Goal: Information Seeking & Learning: Check status

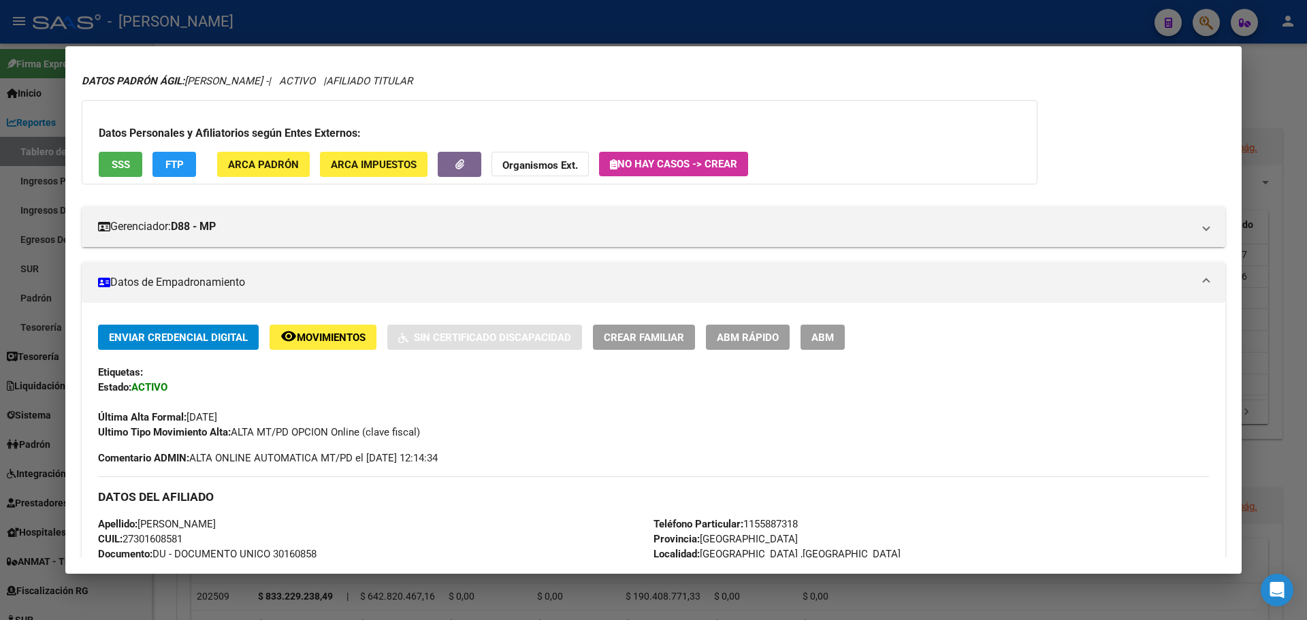
scroll to position [37, 0]
drag, startPoint x: 306, startPoint y: 318, endPoint x: 338, endPoint y: 346, distance: 42.0
click at [338, 346] on button "remove_red_eye Movimientos" at bounding box center [322, 337] width 107 height 25
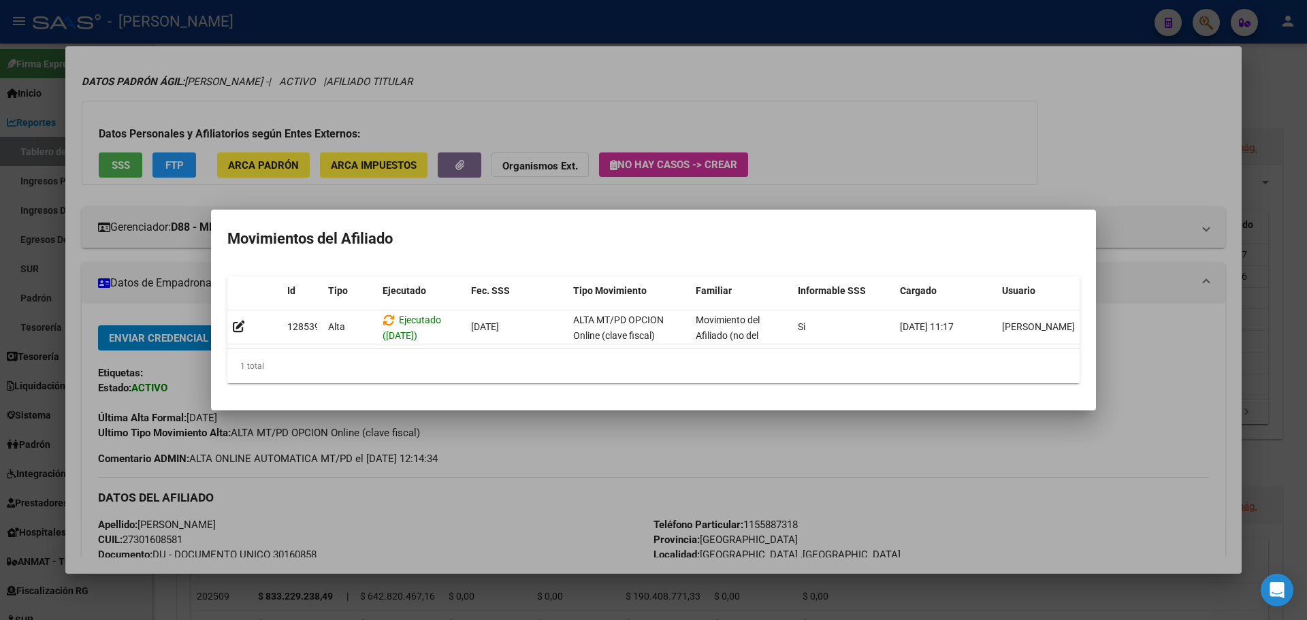
click at [603, 357] on div "1 total" at bounding box center [653, 366] width 852 height 34
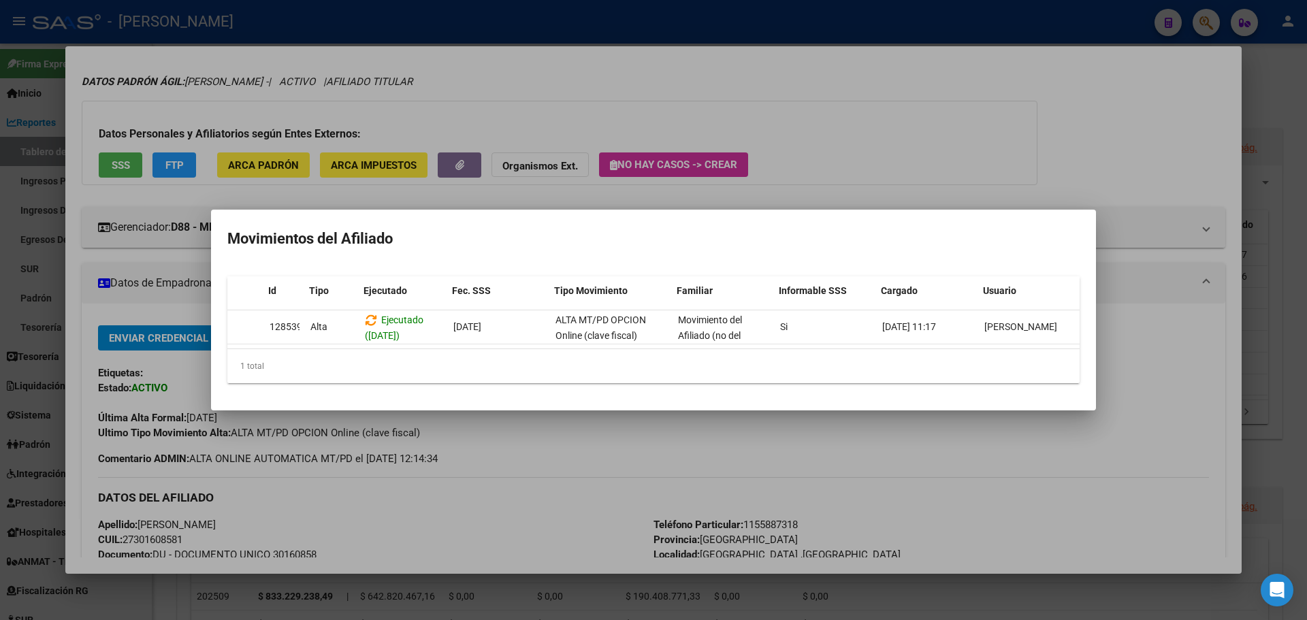
scroll to position [0, 19]
click at [544, 437] on div at bounding box center [653, 310] width 1307 height 620
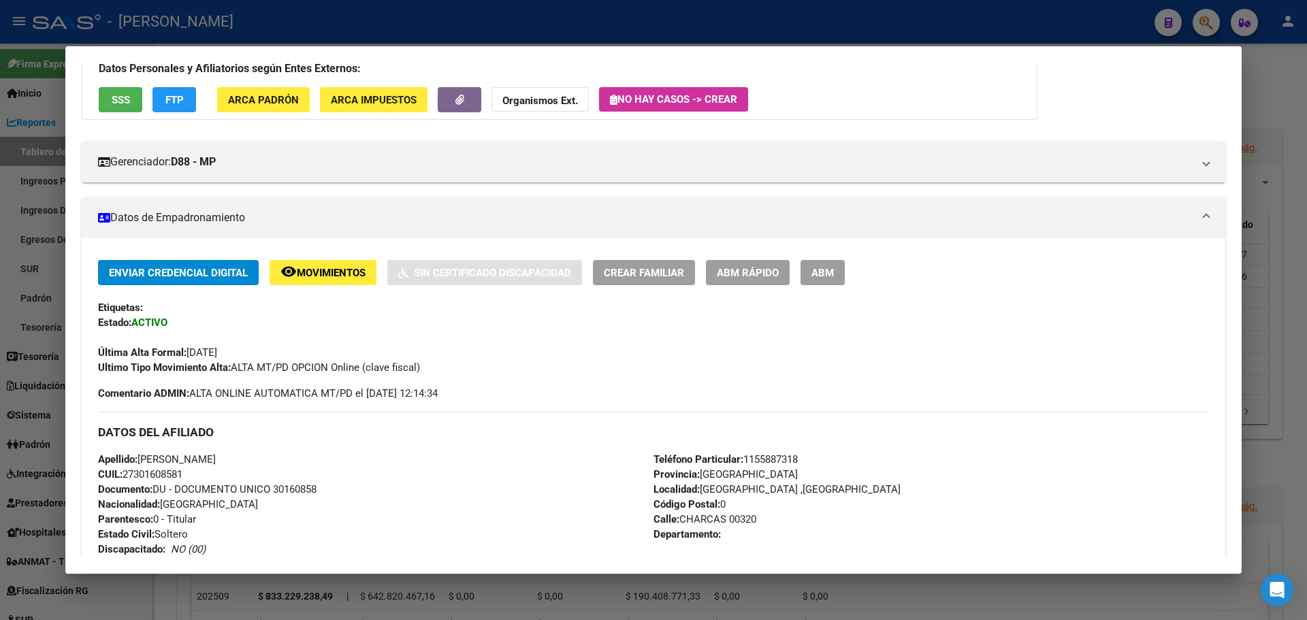
scroll to position [0, 0]
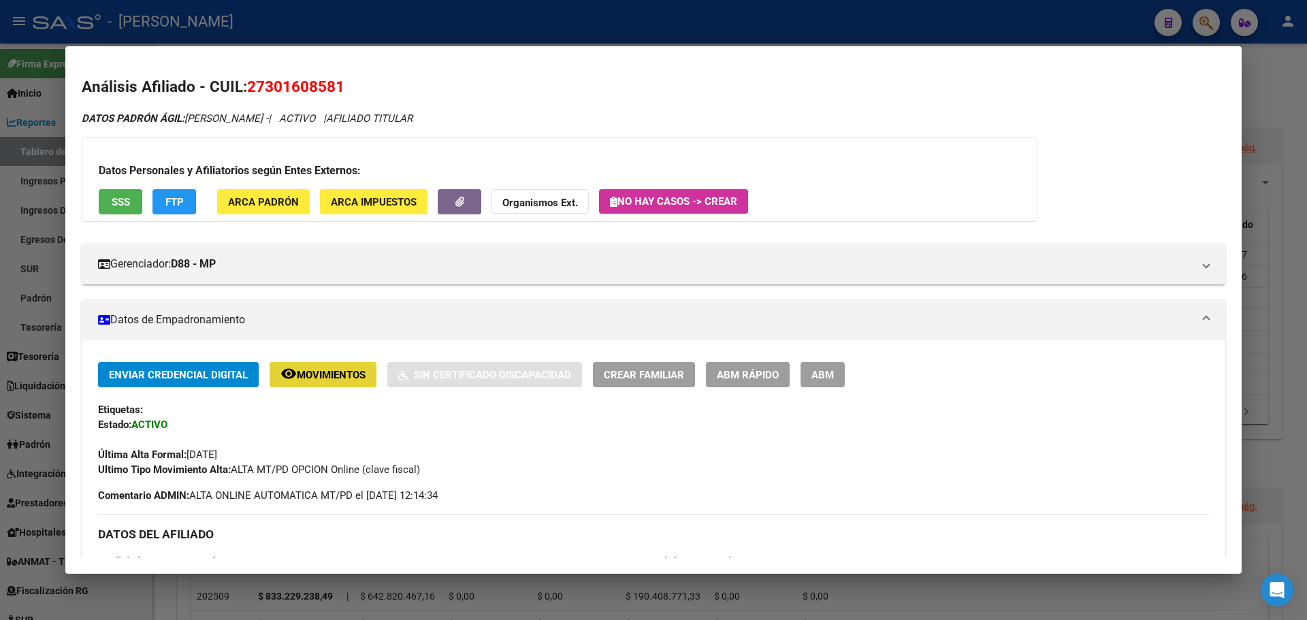
click at [363, 378] on span "Movimientos" at bounding box center [331, 375] width 69 height 12
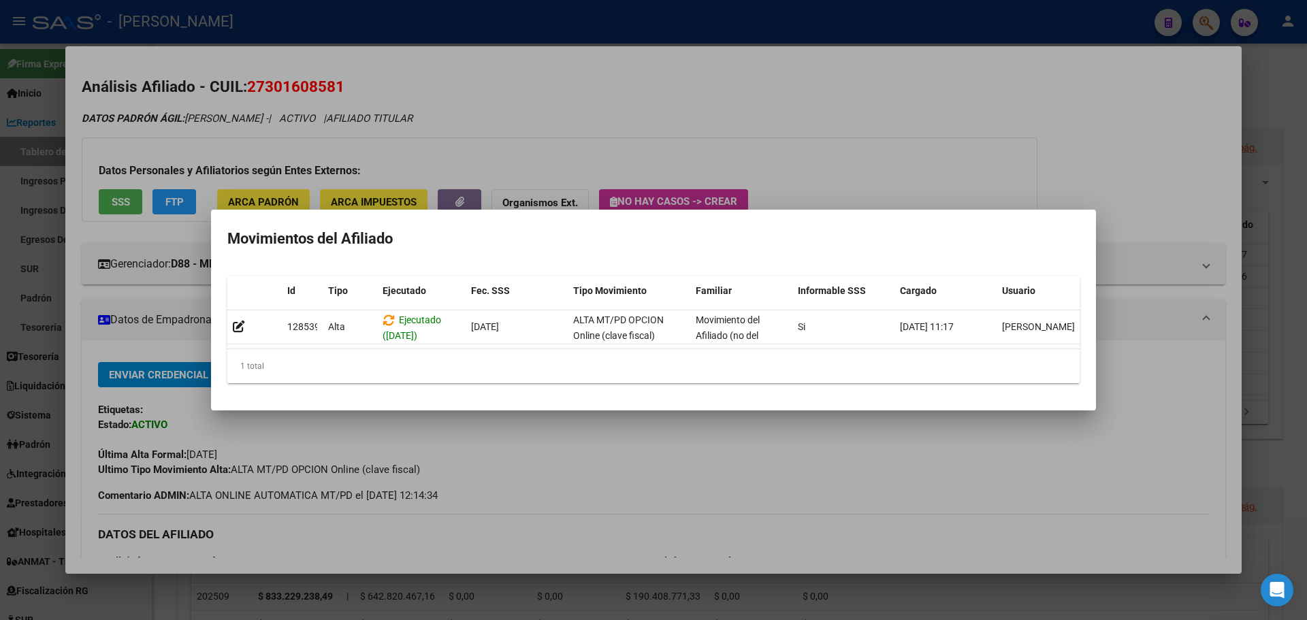
click at [460, 453] on div at bounding box center [653, 310] width 1307 height 620
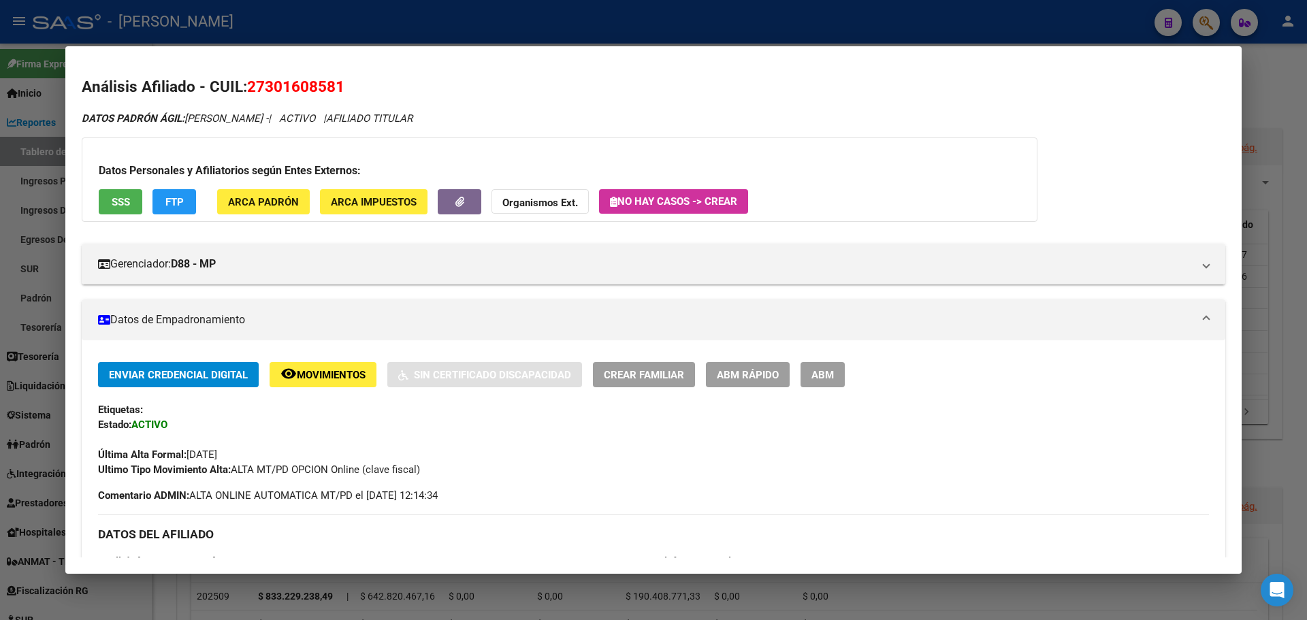
click at [1198, 17] on div at bounding box center [653, 310] width 1307 height 620
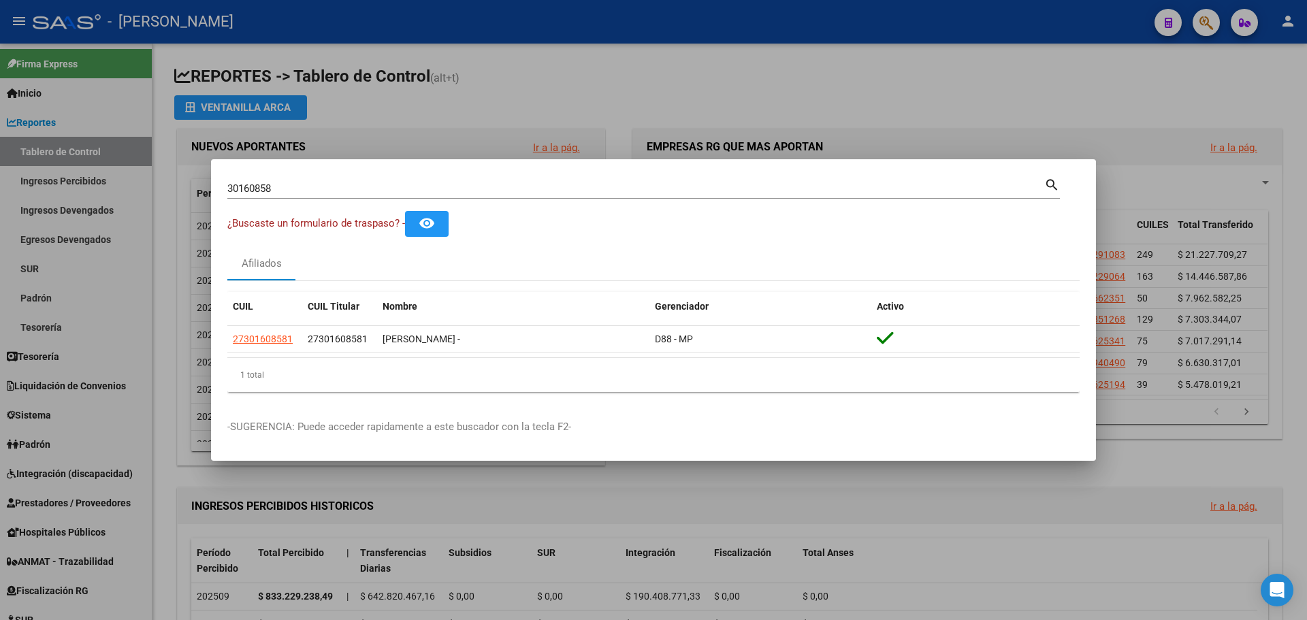
click at [325, 197] on div "30160858 Buscar (apellido, dni, [PERSON_NAME], [PERSON_NAME], cuit, obra social)" at bounding box center [635, 188] width 817 height 20
type input "3"
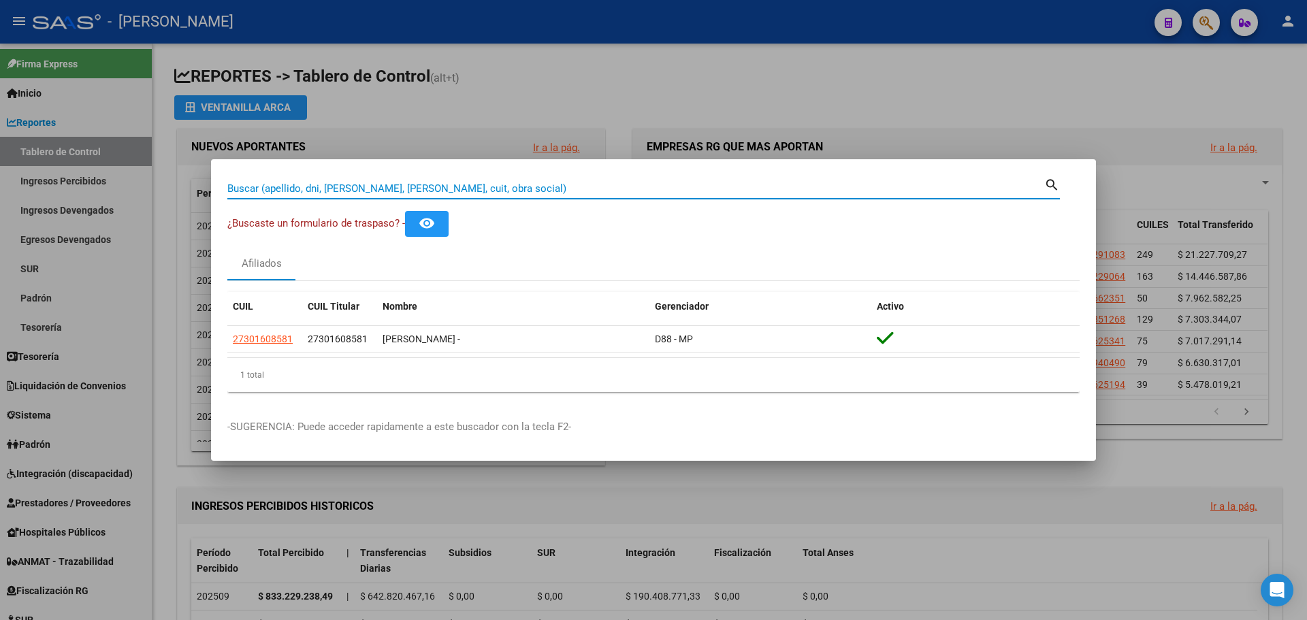
paste input "56150821"
type input "56150821"
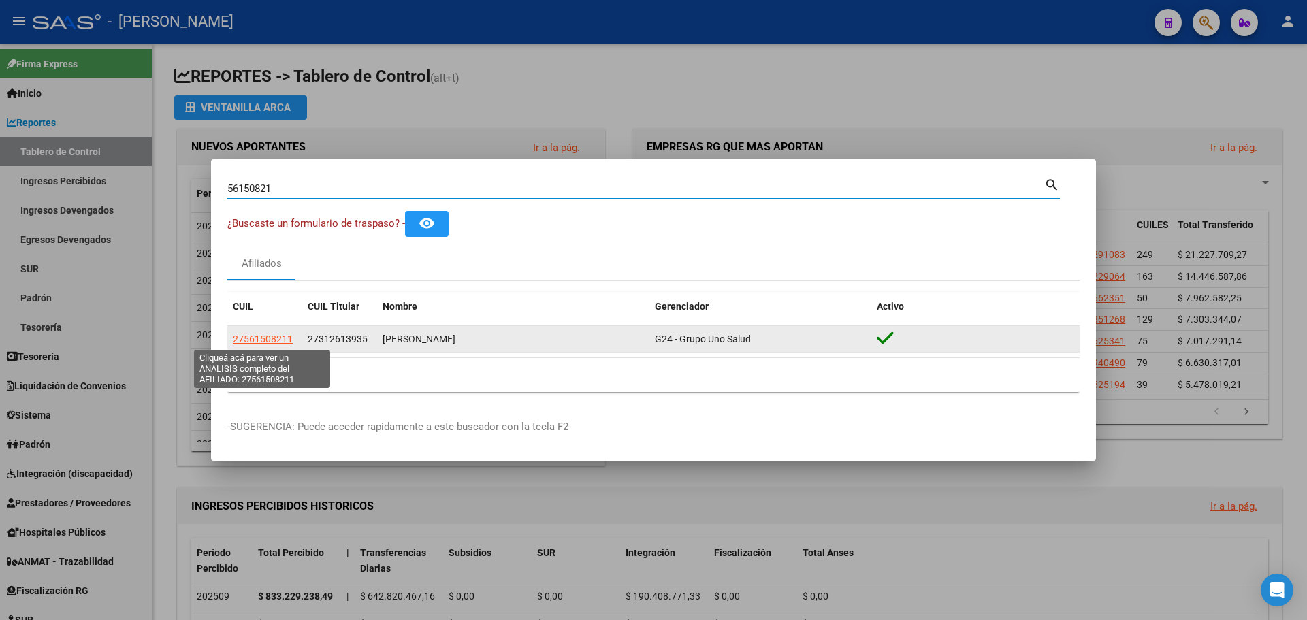
click at [257, 340] on span "27561508211" at bounding box center [263, 338] width 60 height 11
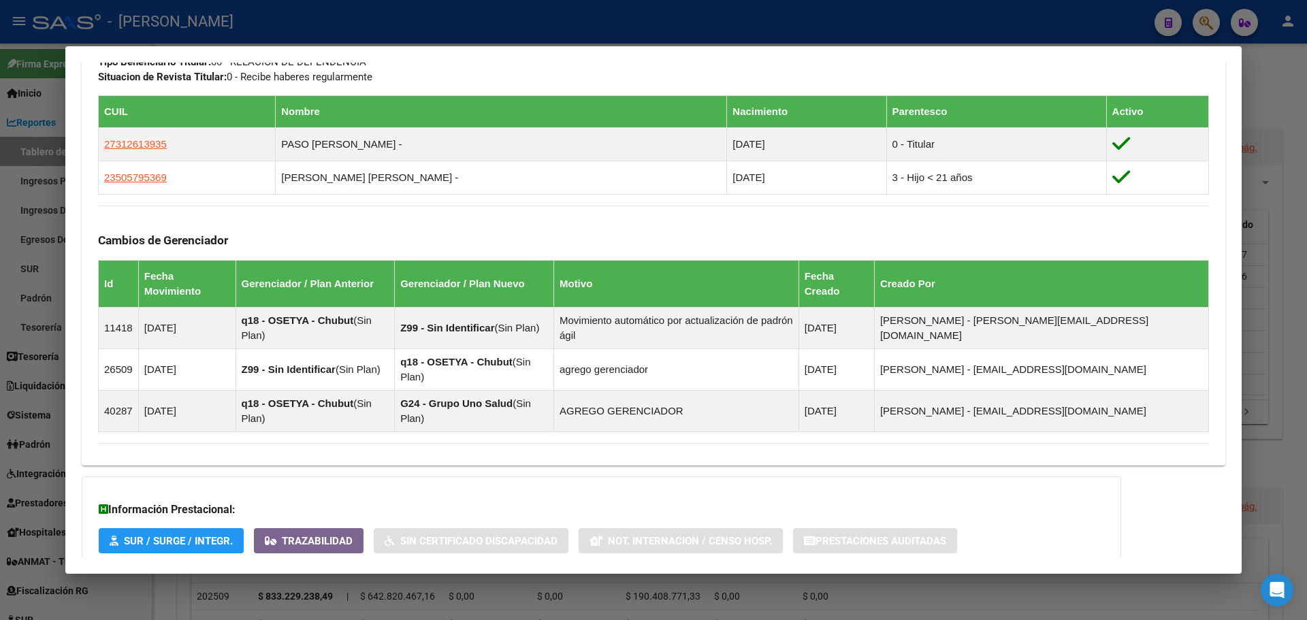
scroll to position [789, 0]
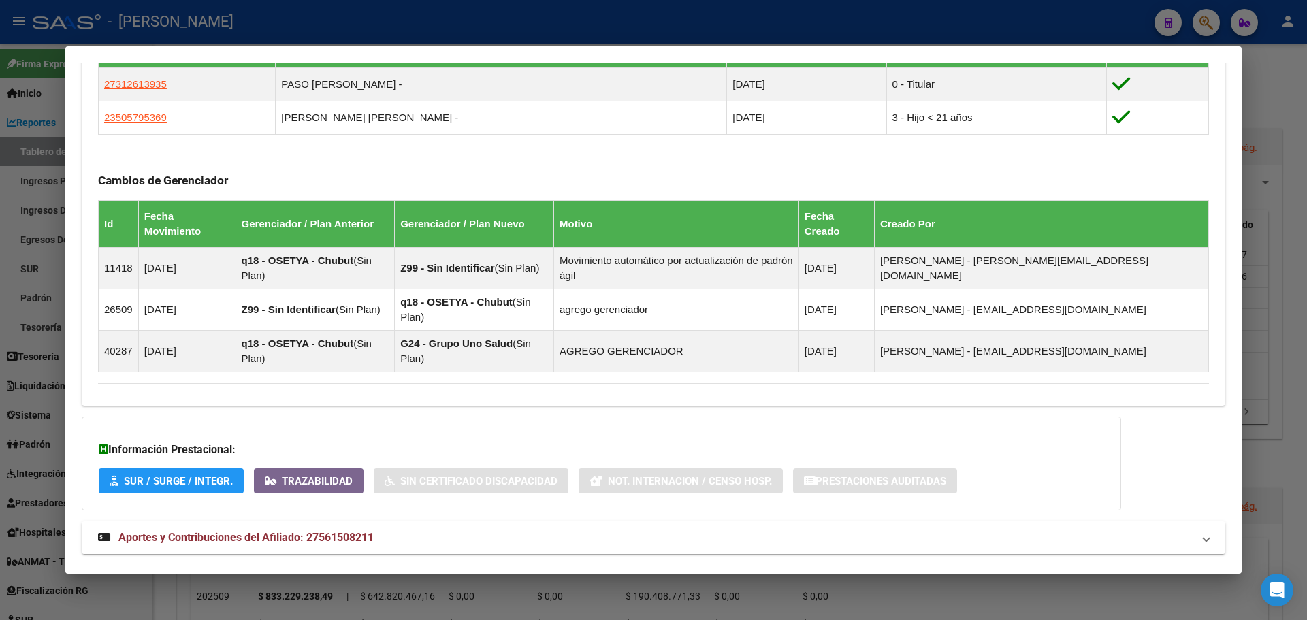
click at [477, 529] on mat-panel-title "Aportes y Contribuciones del Afiliado: 27561508211" at bounding box center [645, 537] width 1094 height 16
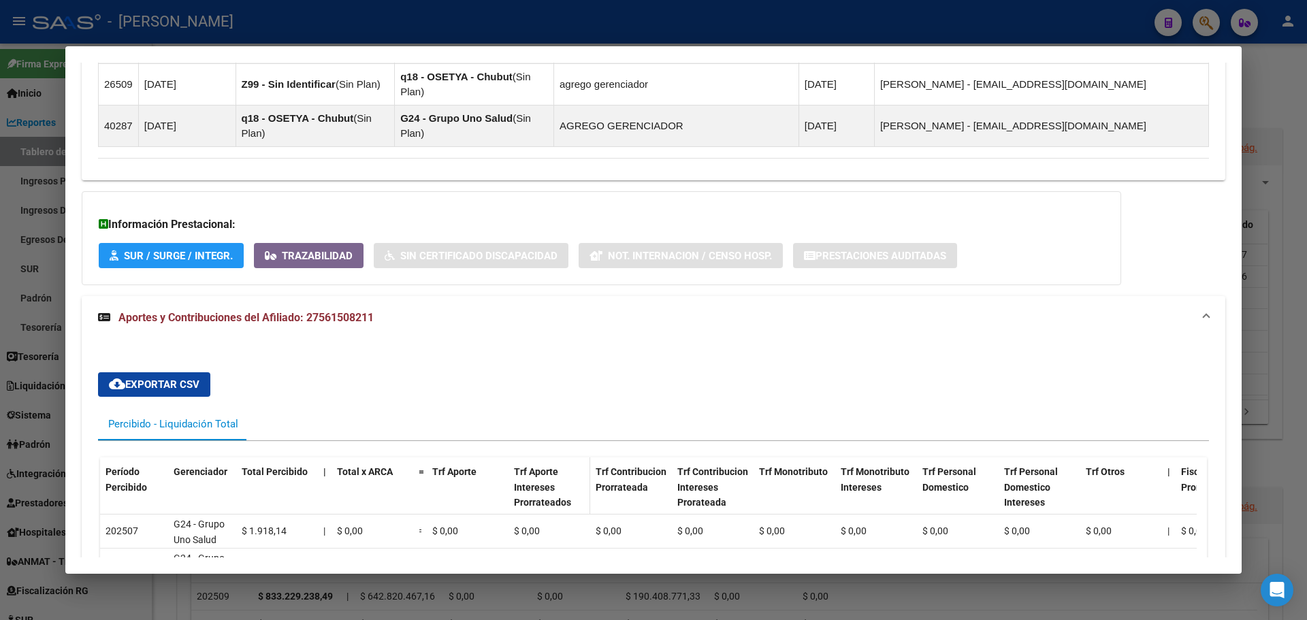
scroll to position [994, 0]
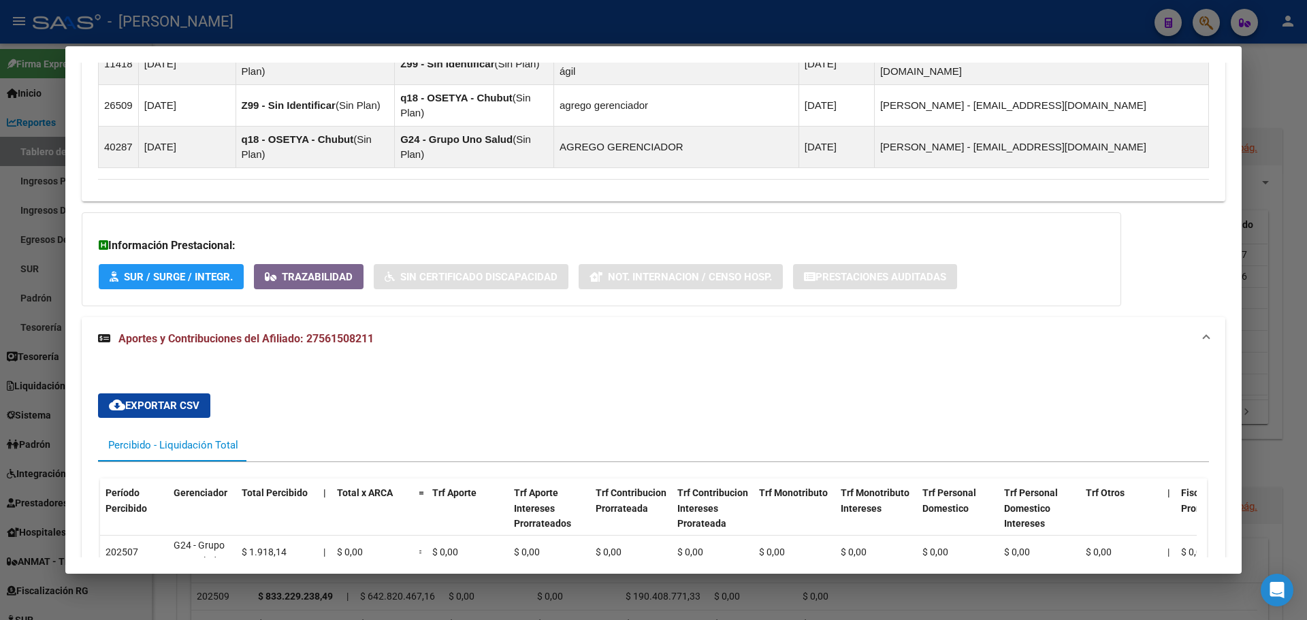
click at [462, 331] on mat-panel-title "Aportes y Contribuciones del Afiliado: 27561508211" at bounding box center [645, 339] width 1094 height 16
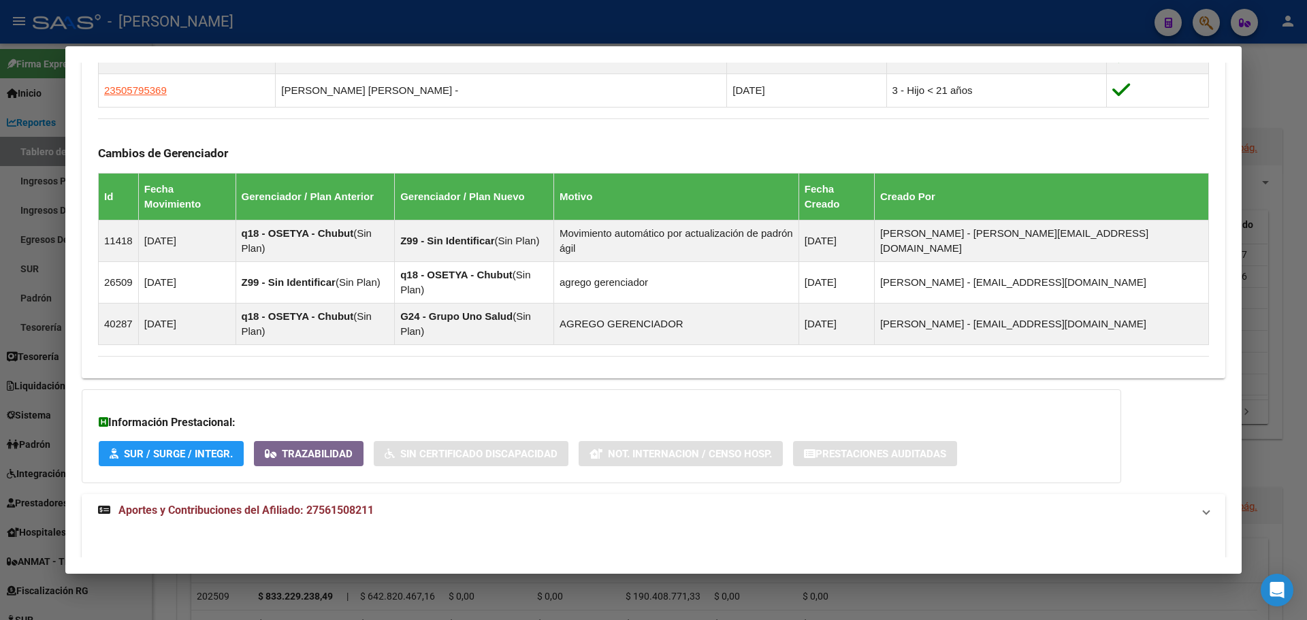
scroll to position [789, 0]
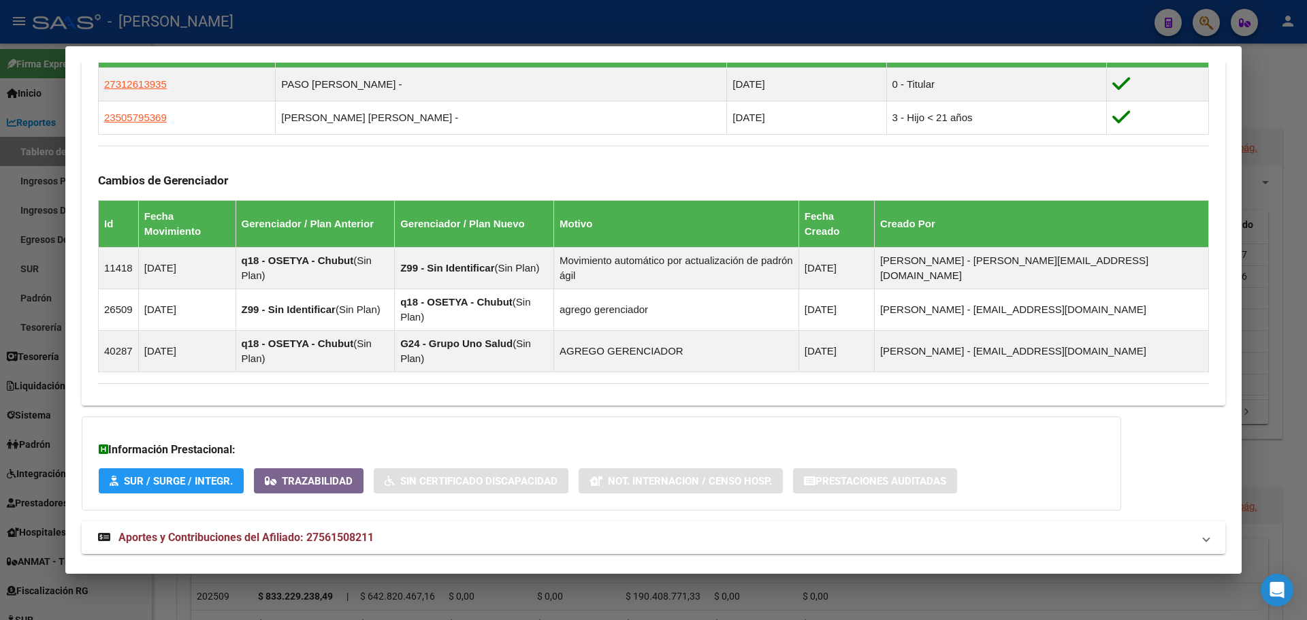
click at [423, 577] on mat-panel-title "Aportes y Contribuciones del Titular: 27312613935" at bounding box center [645, 585] width 1094 height 16
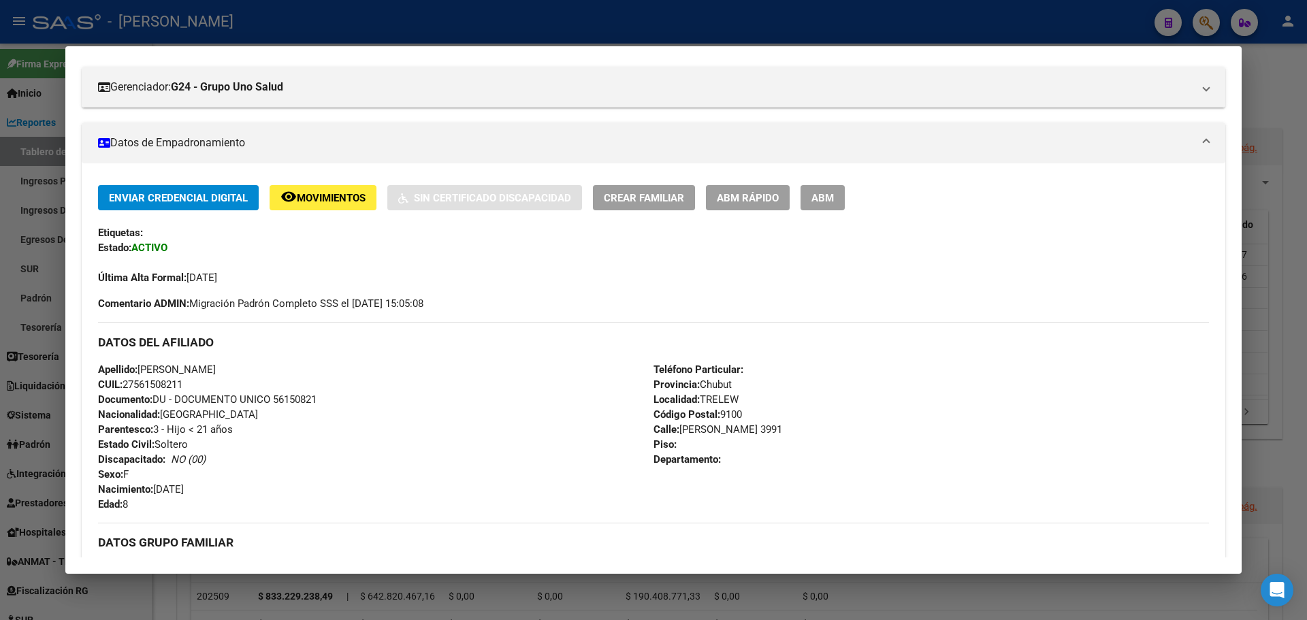
scroll to position [0, 0]
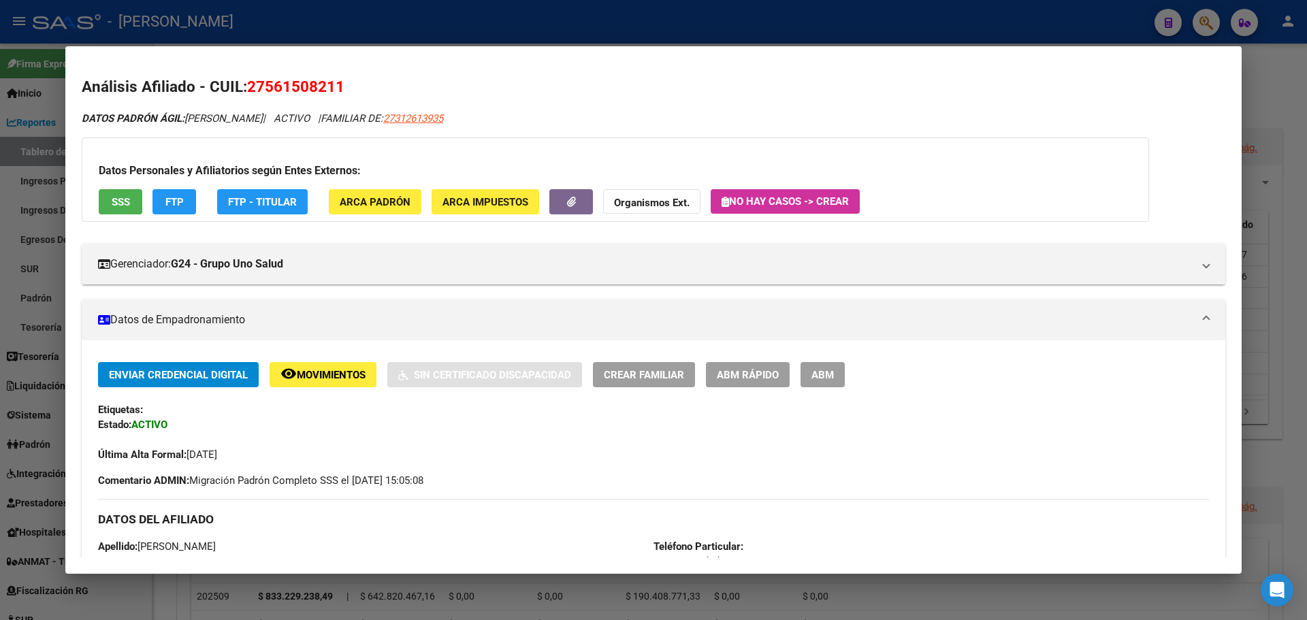
drag, startPoint x: 267, startPoint y: 84, endPoint x: 332, endPoint y: 85, distance: 64.7
click at [332, 85] on span "27561508211" at bounding box center [295, 87] width 97 height 18
copy span "56150821"
click at [443, 116] on span "27312613935" at bounding box center [413, 118] width 60 height 12
type textarea "27312613935"
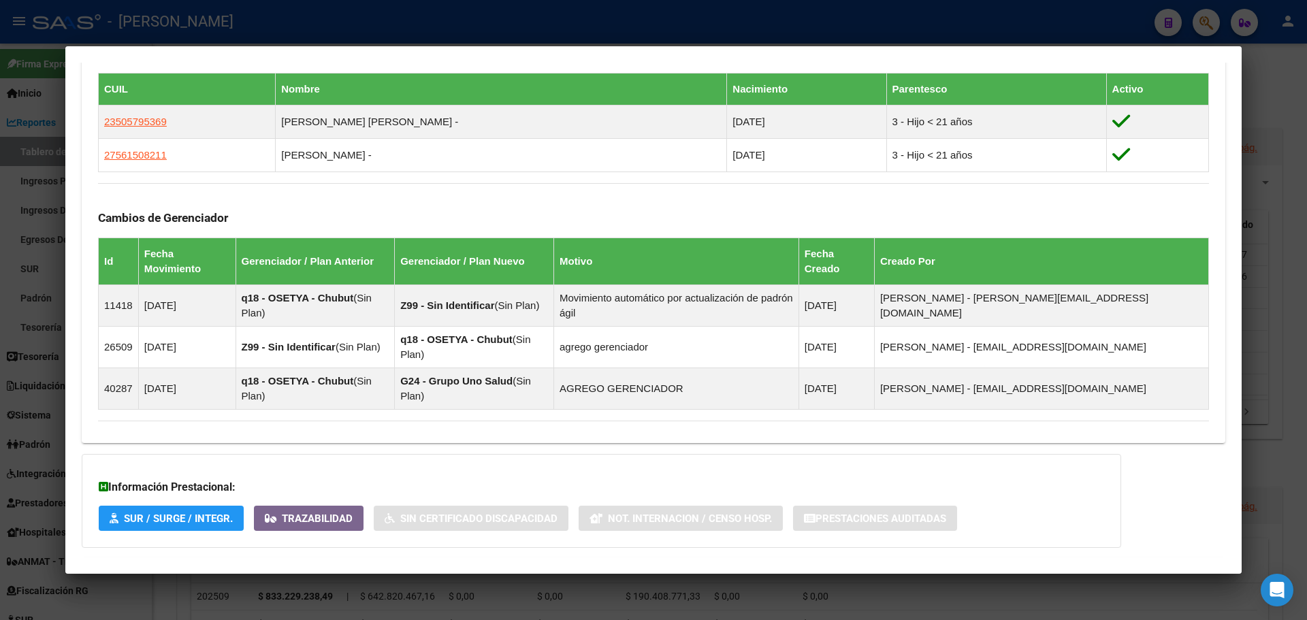
scroll to position [757, 0]
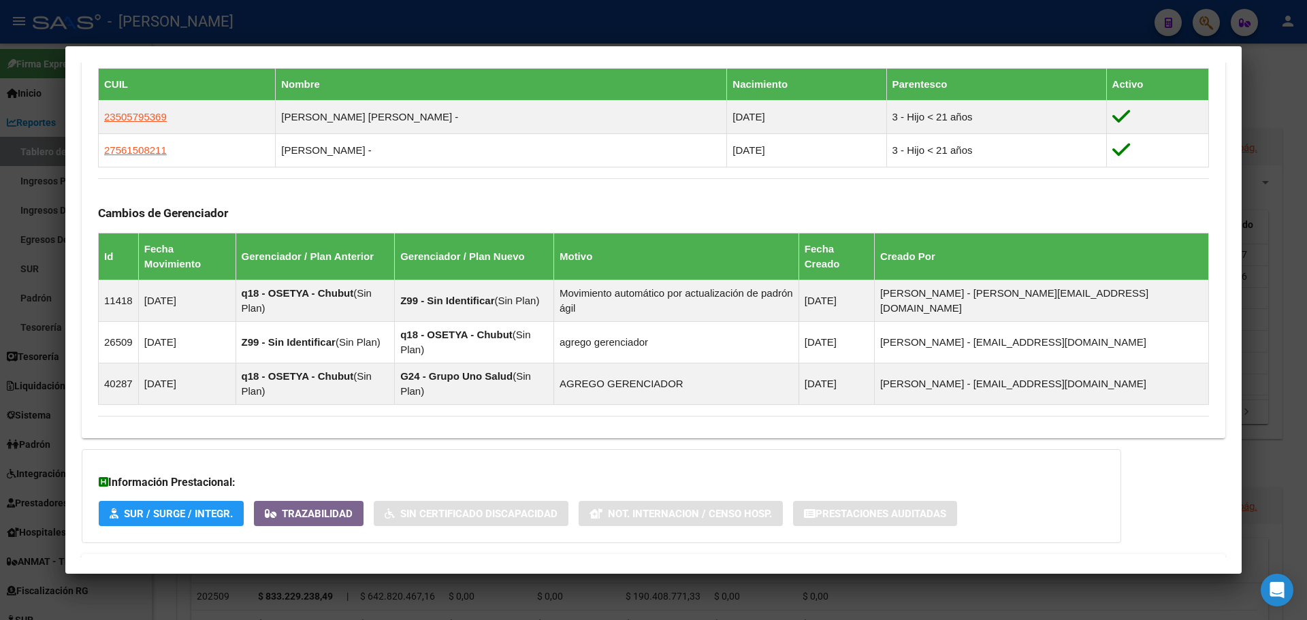
click at [220, 563] on span "Aportes y Contribuciones del Afiliado: 27312613935" at bounding box center [245, 569] width 255 height 13
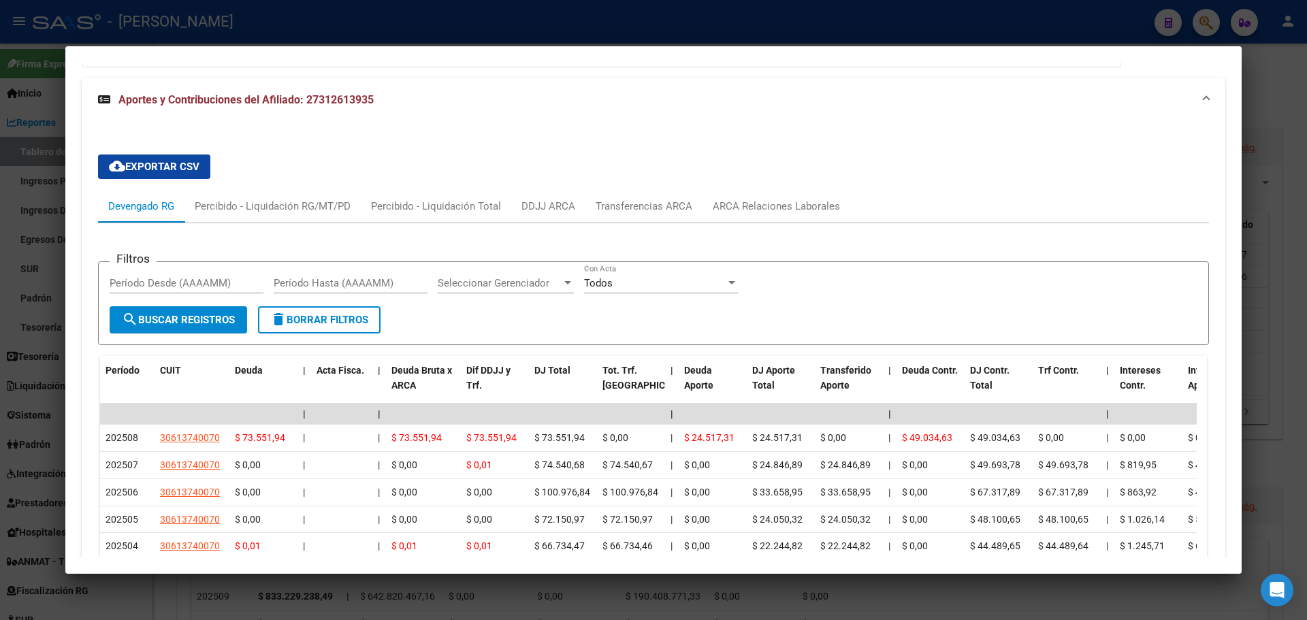
scroll to position [1158, 0]
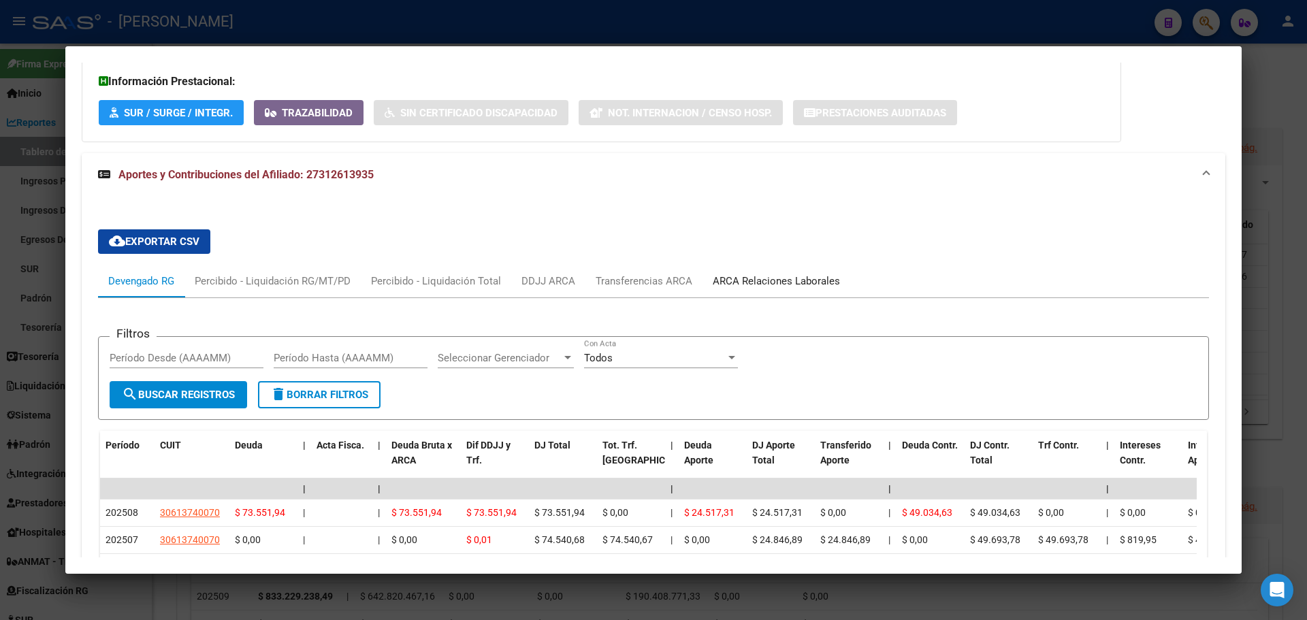
click at [773, 274] on div "ARCA Relaciones Laborales" at bounding box center [775, 281] width 127 height 15
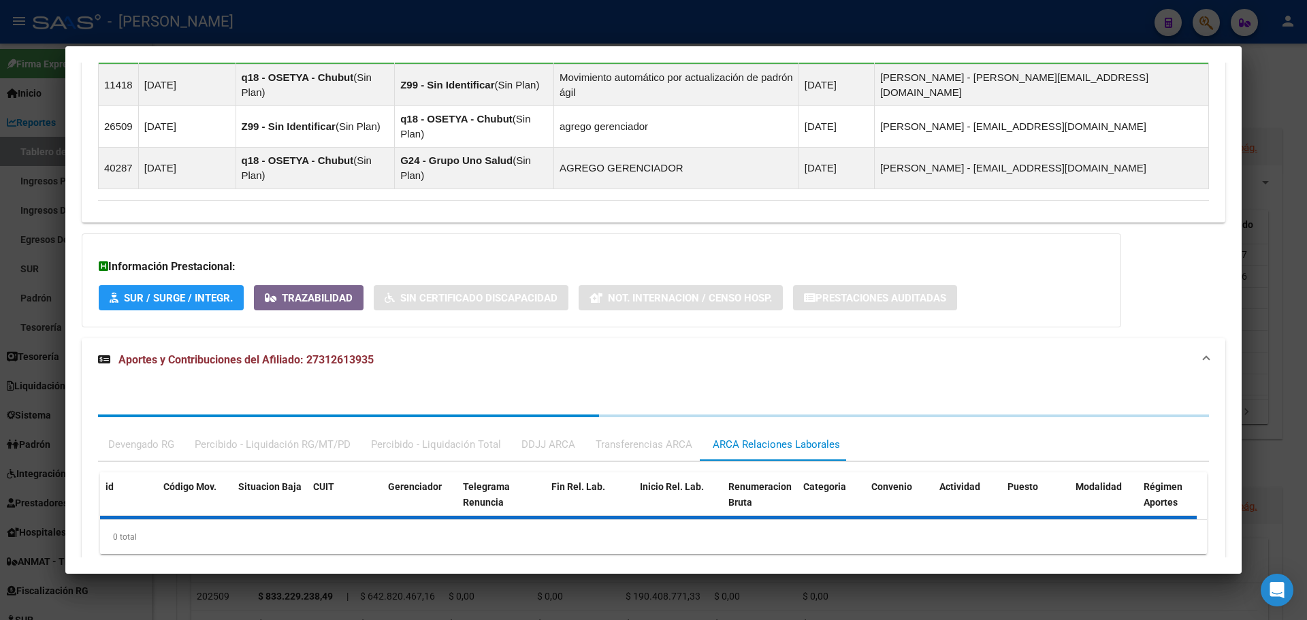
scroll to position [1073, 0]
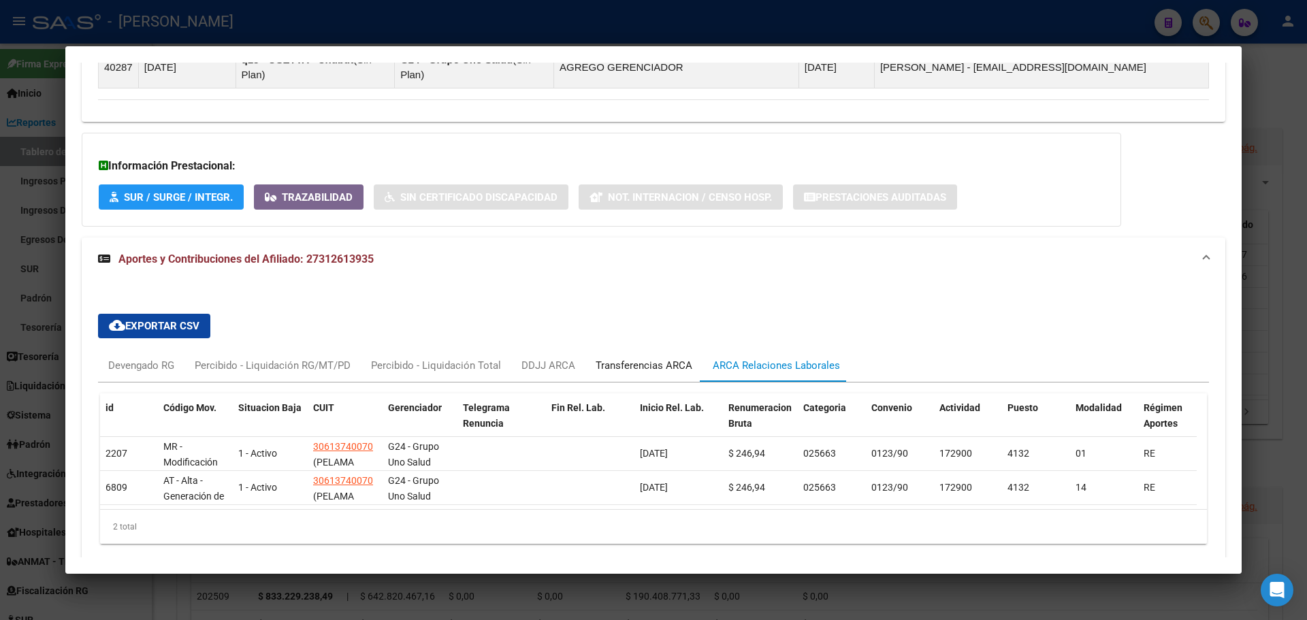
click at [612, 358] on div "Transferencias ARCA" at bounding box center [643, 365] width 97 height 15
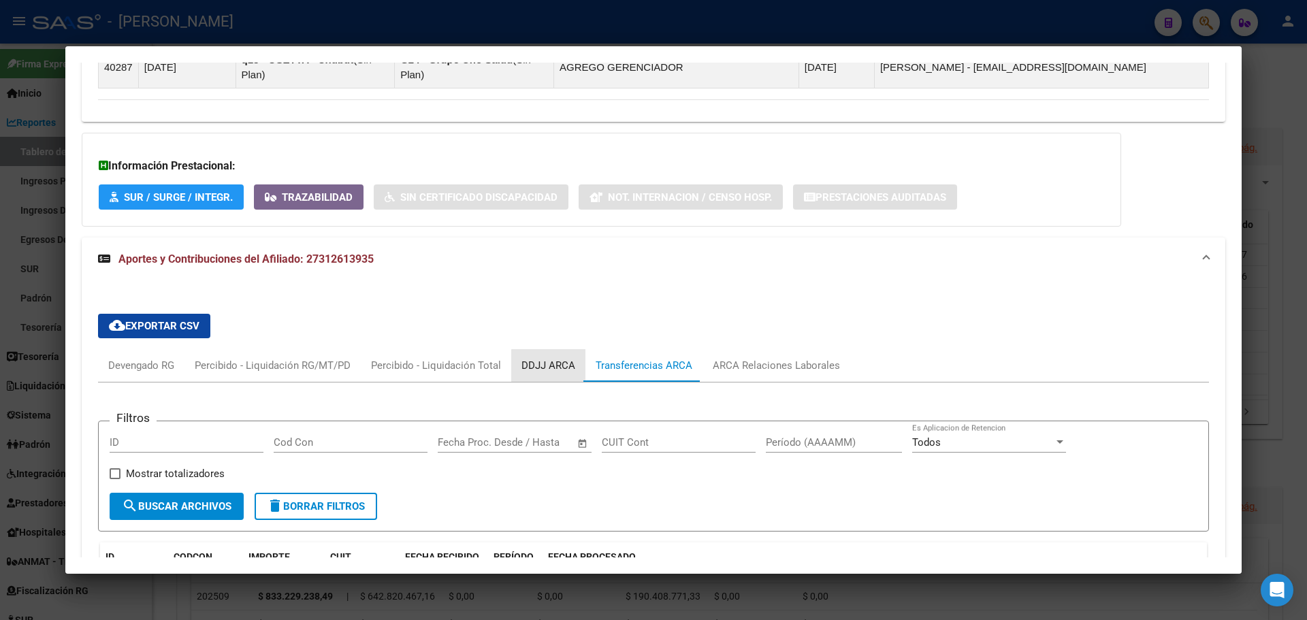
drag, startPoint x: 559, startPoint y: 306, endPoint x: 541, endPoint y: 309, distance: 18.6
click at [559, 358] on div "DDJJ ARCA" at bounding box center [548, 365] width 54 height 15
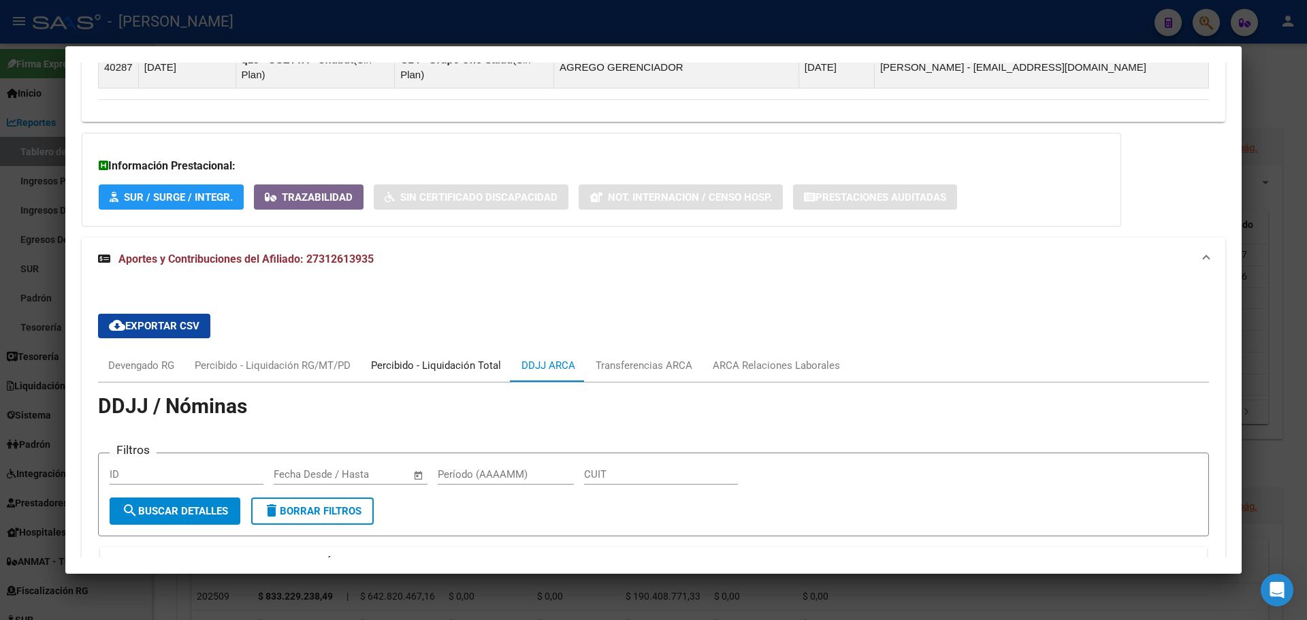
click at [451, 349] on div "Percibido - Liquidación Total" at bounding box center [436, 365] width 150 height 33
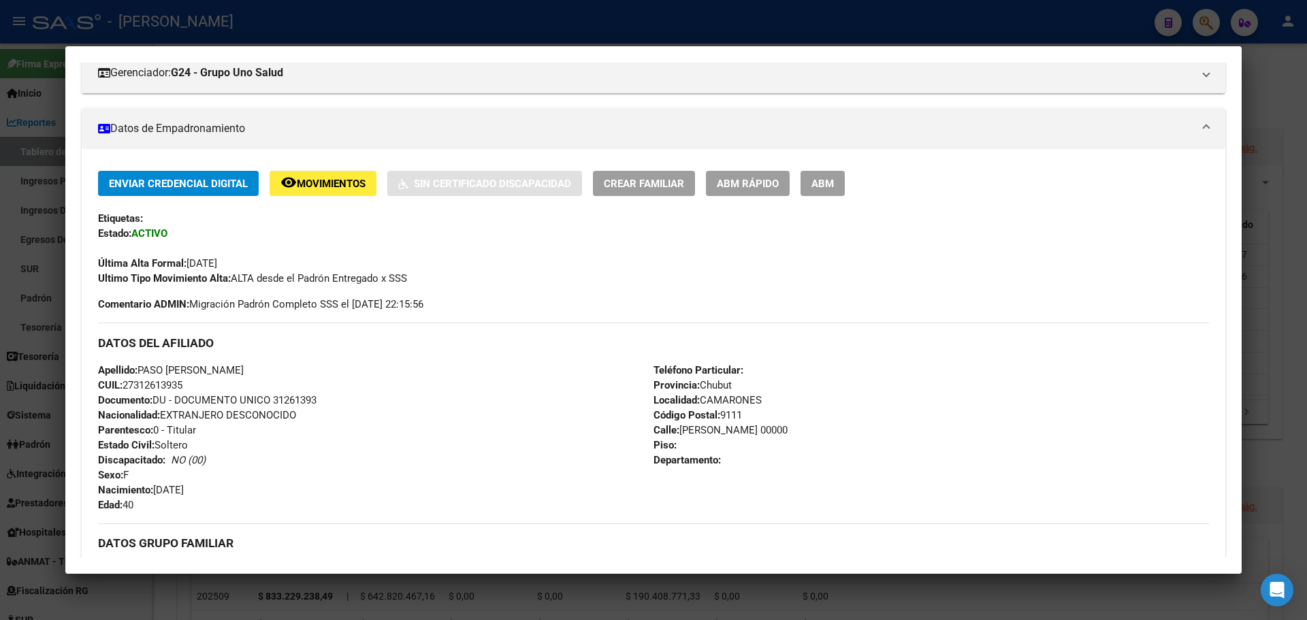
scroll to position [52, 0]
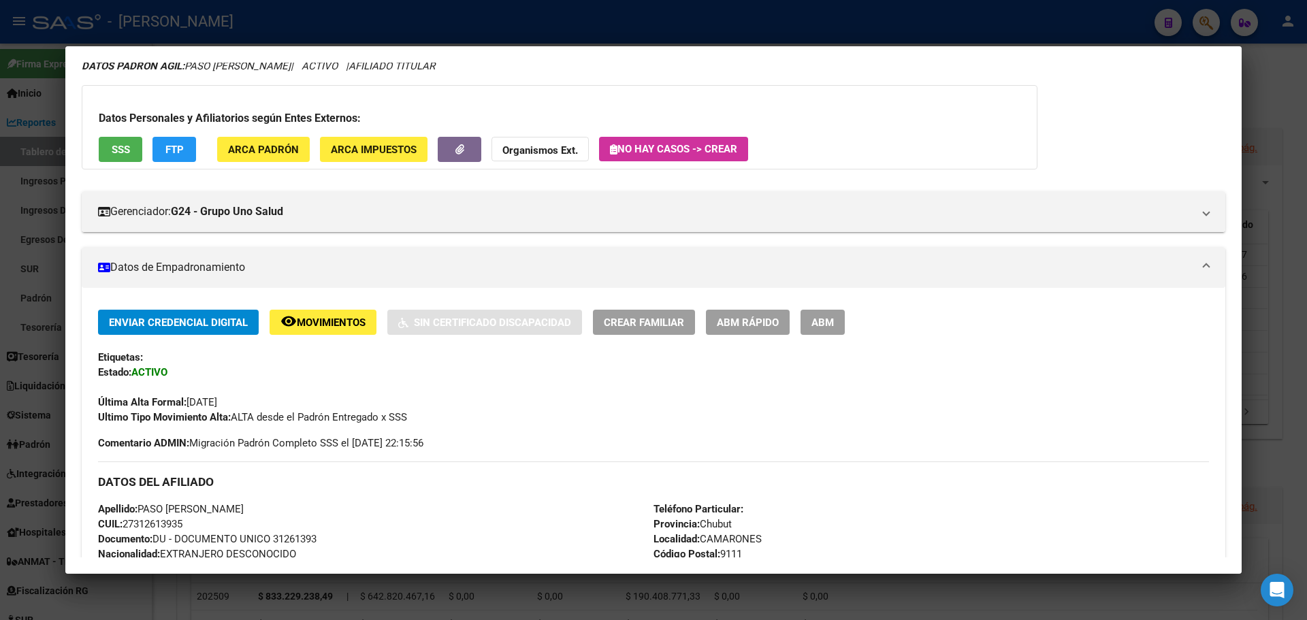
click at [130, 150] on button "SSS" at bounding box center [121, 149] width 44 height 25
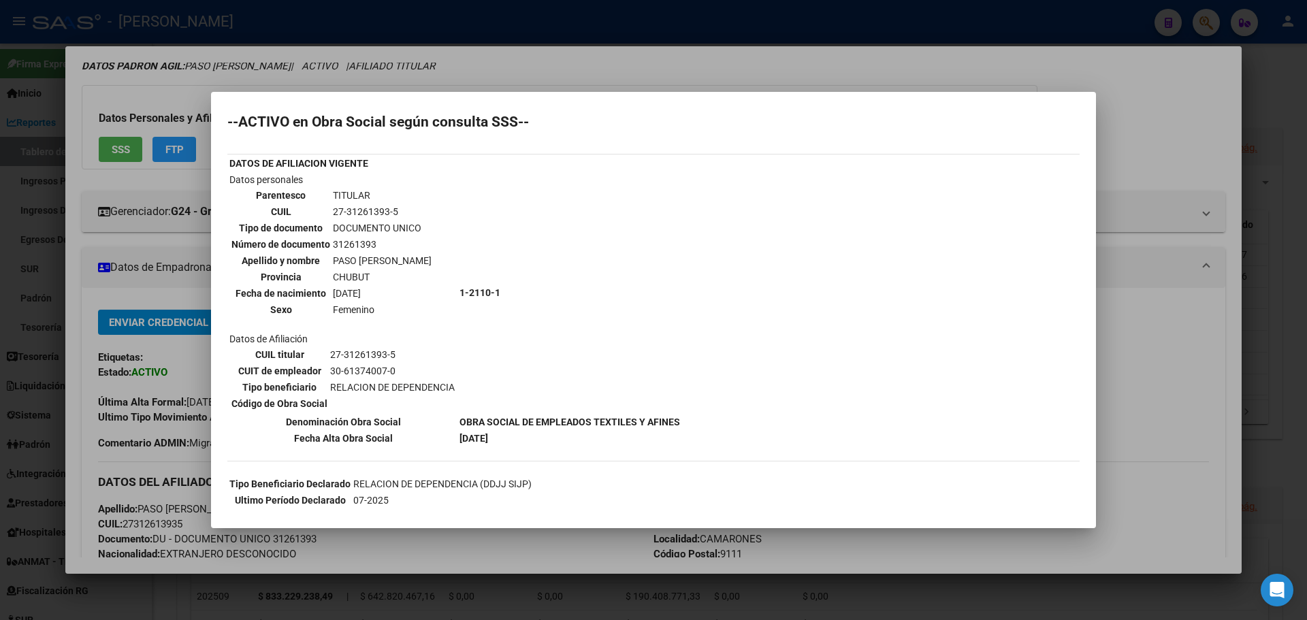
scroll to position [0, 0]
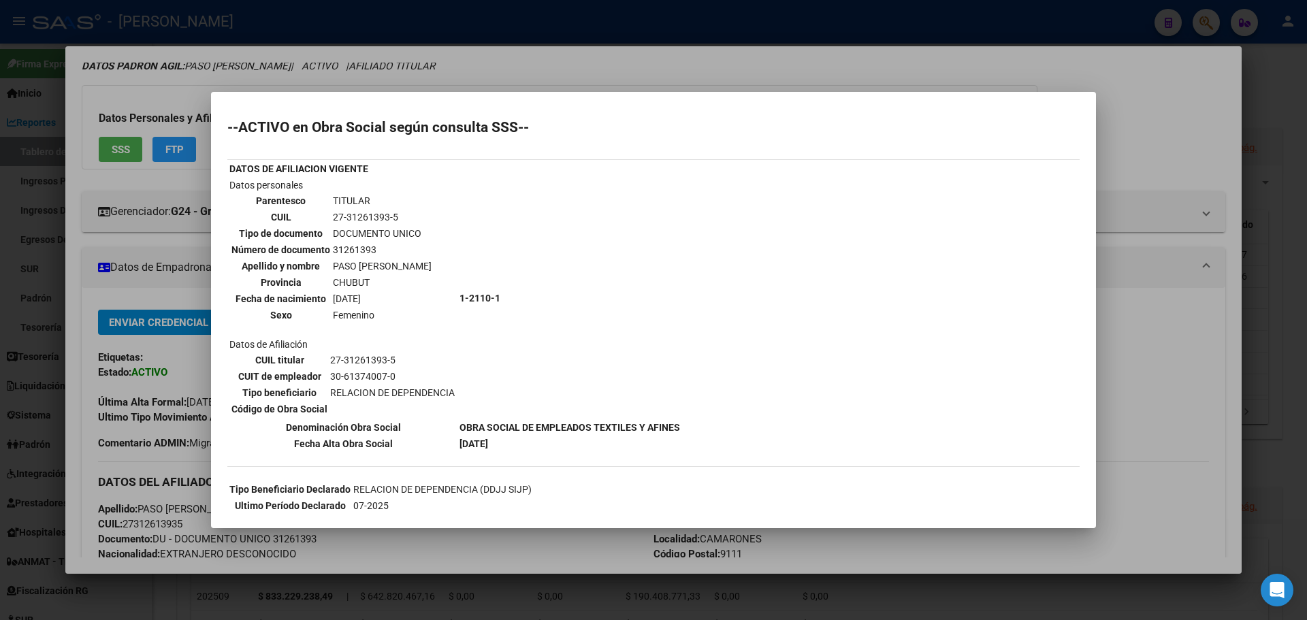
click at [1097, 68] on div at bounding box center [653, 310] width 1307 height 620
